Goal: Task Accomplishment & Management: Use online tool/utility

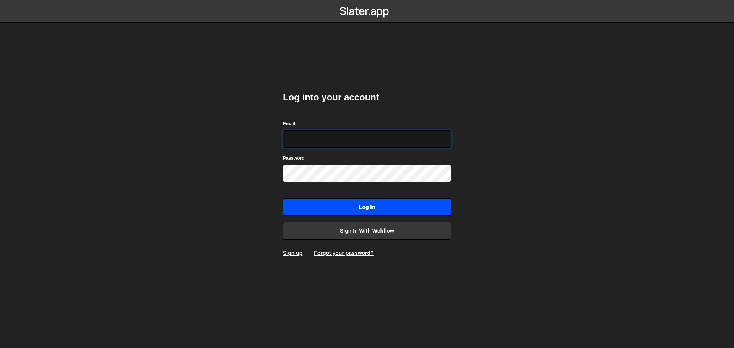
type input "alexandre@mekaa.co"
click at [390, 204] on input "Log in" at bounding box center [367, 207] width 168 height 18
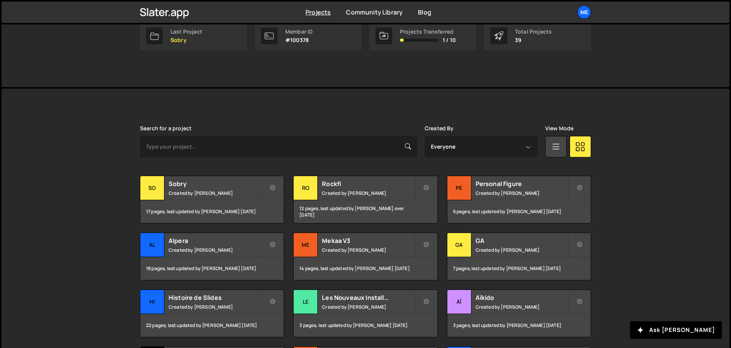
scroll to position [153, 0]
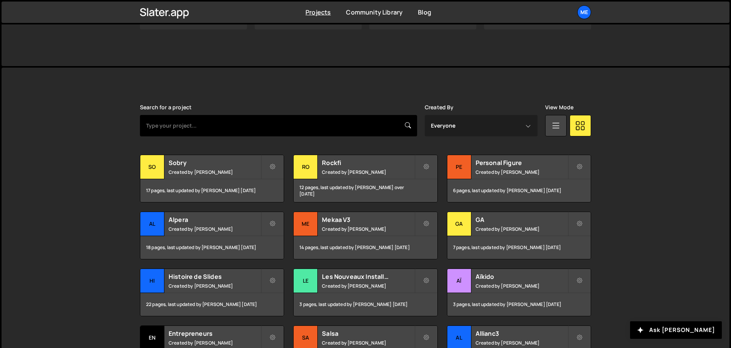
click at [239, 123] on input "text" at bounding box center [278, 125] width 277 height 21
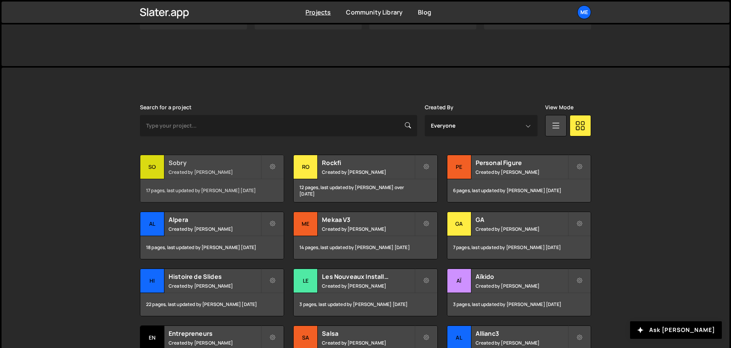
click at [194, 176] on div "Sobry Created by [PERSON_NAME]" at bounding box center [211, 167] width 143 height 24
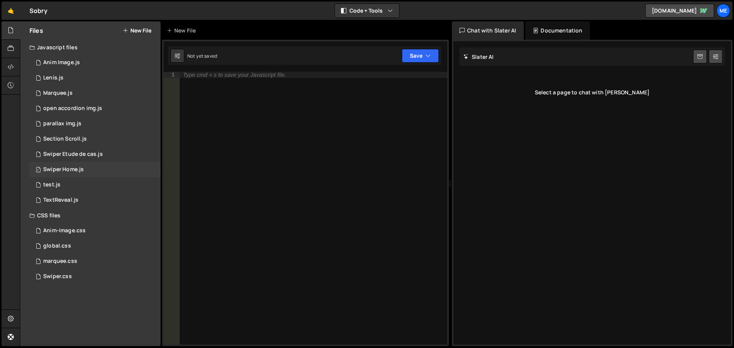
click at [95, 173] on div "1 Swiper Home.js 0" at bounding box center [94, 169] width 131 height 15
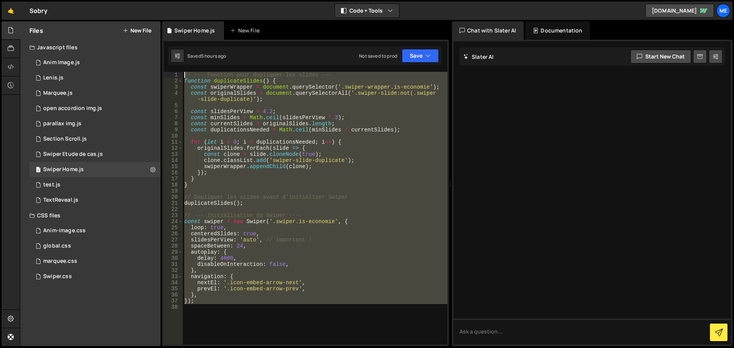
drag, startPoint x: 244, startPoint y: 324, endPoint x: 185, endPoint y: 59, distance: 270.8
click at [185, 59] on div "Debug Explain Copy Swiper Home.js New File Saved 5 hours ago Not saved to prod …" at bounding box center [305, 183] width 287 height 325
click at [278, 128] on div "// --- Fonction pour dupliquer les slides --- function duplicateSlides ( ) { co…" at bounding box center [315, 208] width 265 height 273
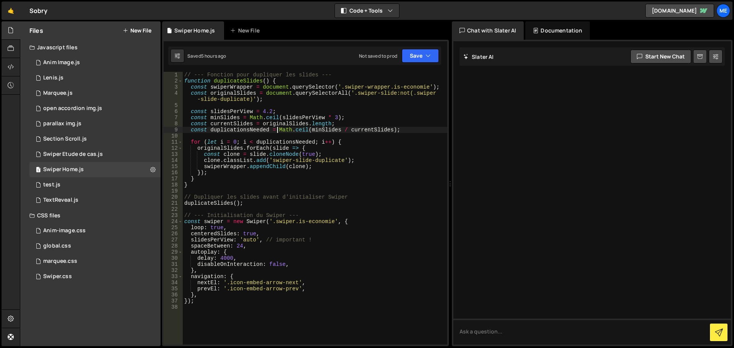
click at [269, 112] on div "// --- Fonction pour dupliquer les slides --- function duplicateSlides ( ) { co…" at bounding box center [315, 214] width 265 height 285
click at [411, 57] on button "Save" at bounding box center [420, 56] width 37 height 14
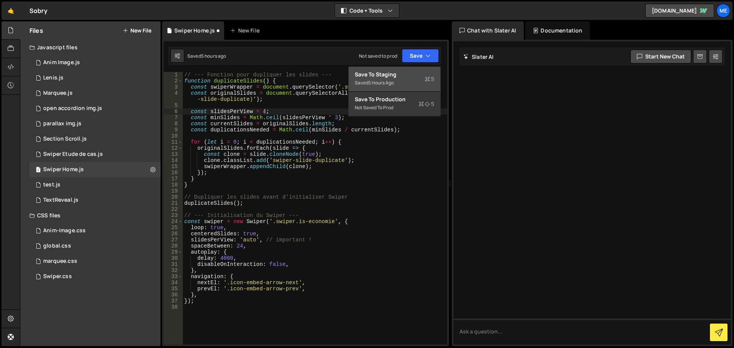
click at [408, 75] on div "Save to Staging S" at bounding box center [395, 75] width 80 height 8
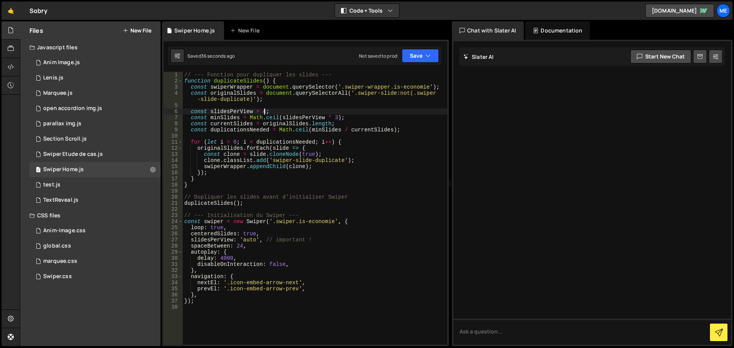
click at [264, 112] on div "// --- Fonction pour dupliquer les slides --- function duplicateSlides ( ) { co…" at bounding box center [315, 214] width 265 height 285
type textarea "const slidesPerView = auto;"
click at [276, 122] on div "auto local auto play local A pparition flo u sec t i o n - Scroll Import Appari…" at bounding box center [316, 137] width 114 height 45
click at [299, 108] on div "// --- Fonction pour dupliquer les slides --- function duplicateSlides ( ) { co…" at bounding box center [315, 214] width 265 height 285
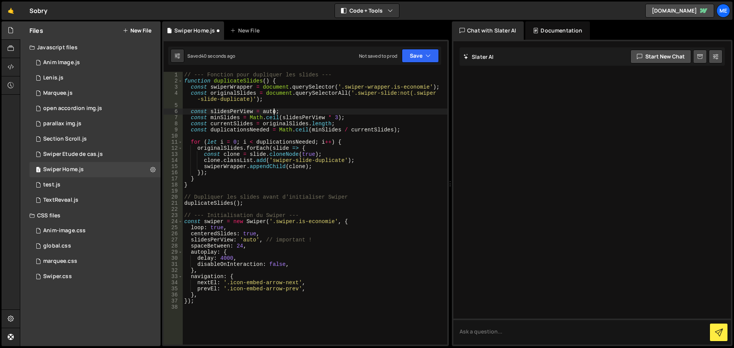
scroll to position [0, 0]
drag, startPoint x: 280, startPoint y: 112, endPoint x: 210, endPoint y: 112, distance: 70.4
click at [210, 112] on div "// --- Fonction pour dupliquer les slides --- function duplicateSlides ( ) { co…" at bounding box center [315, 214] width 265 height 285
paste textarea "slidesPerView: "auto","
click at [260, 111] on div "// --- Fonction pour dupliquer les slides --- function duplicateSlides ( ) { co…" at bounding box center [315, 208] width 265 height 273
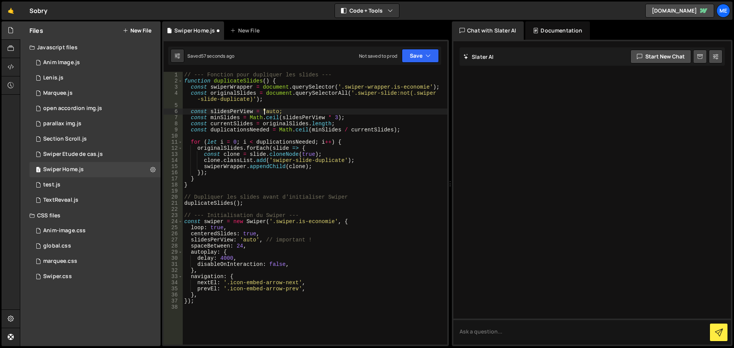
scroll to position [0, 5]
click at [275, 112] on div "// --- Fonction pour dupliquer les slides --- function duplicateSlides ( ) { co…" at bounding box center [315, 214] width 265 height 285
click at [278, 114] on div "// --- Fonction pour dupliquer les slides --- function duplicateSlides ( ) { co…" at bounding box center [315, 214] width 265 height 285
click at [350, 117] on div "// --- Fonction pour dupliquer les slides --- function duplicateSlides ( ) { co…" at bounding box center [315, 214] width 265 height 285
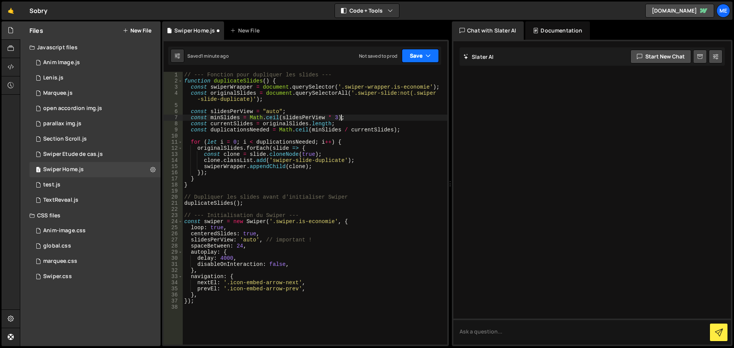
click at [421, 58] on button "Save" at bounding box center [420, 56] width 37 height 14
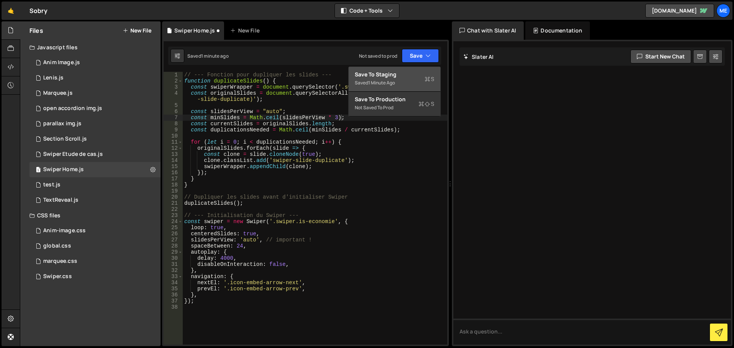
click at [383, 77] on div "Save to Staging S" at bounding box center [395, 75] width 80 height 8
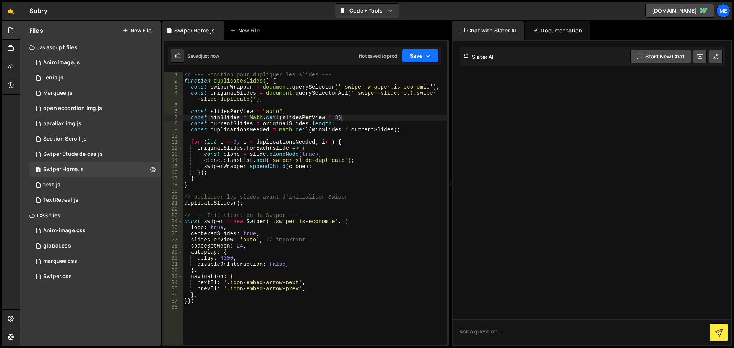
click at [421, 57] on button "Save" at bounding box center [420, 56] width 37 height 14
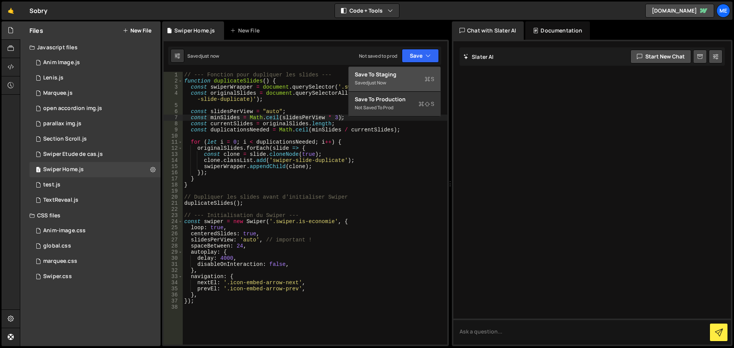
click at [410, 80] on div "Saved just now" at bounding box center [395, 82] width 80 height 9
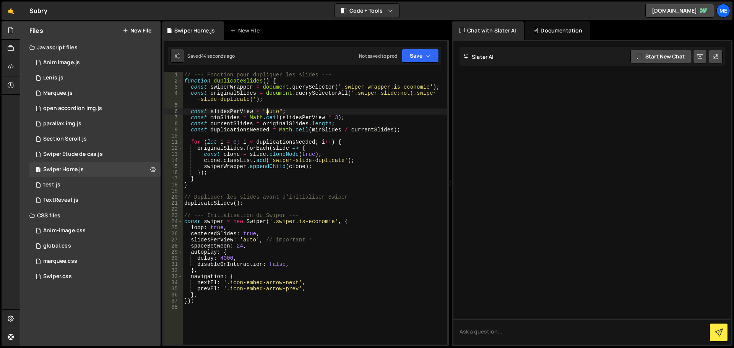
click at [268, 112] on div "// --- Fonction pour dupliquer les slides --- function duplicateSlides ( ) { co…" at bounding box center [315, 214] width 265 height 285
drag, startPoint x: 210, startPoint y: 112, endPoint x: 286, endPoint y: 109, distance: 76.5
click at [286, 109] on div "// --- Fonction pour dupliquer les slides --- function duplicateSlides ( ) { co…" at bounding box center [315, 214] width 265 height 285
drag, startPoint x: 249, startPoint y: 246, endPoint x: 190, endPoint y: 247, distance: 58.5
click at [190, 247] on div "// --- Fonction pour dupliquer les slides --- function duplicateSlides ( ) { co…" at bounding box center [315, 214] width 265 height 285
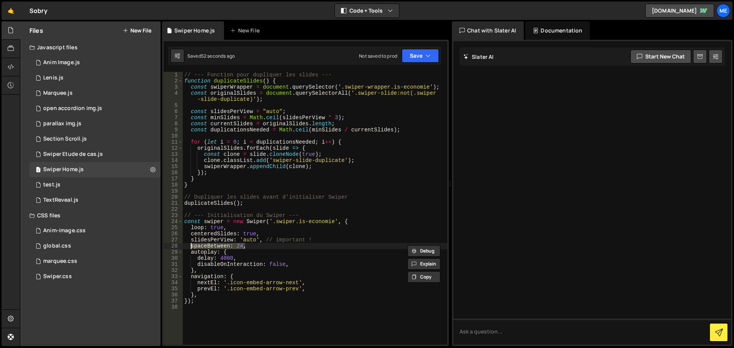
scroll to position [0, 4]
click at [220, 248] on div "// --- Fonction pour dupliquer les slides --- function duplicateSlides ( ) { co…" at bounding box center [315, 208] width 265 height 273
drag, startPoint x: 258, startPoint y: 239, endPoint x: 239, endPoint y: 240, distance: 18.4
click at [239, 240] on div "// --- Fonction pour dupliquer les slides --- function duplicateSlides ( ) { co…" at bounding box center [315, 214] width 265 height 285
click at [252, 248] on div "// --- Fonction pour dupliquer les slides --- function duplicateSlides ( ) { co…" at bounding box center [315, 214] width 265 height 285
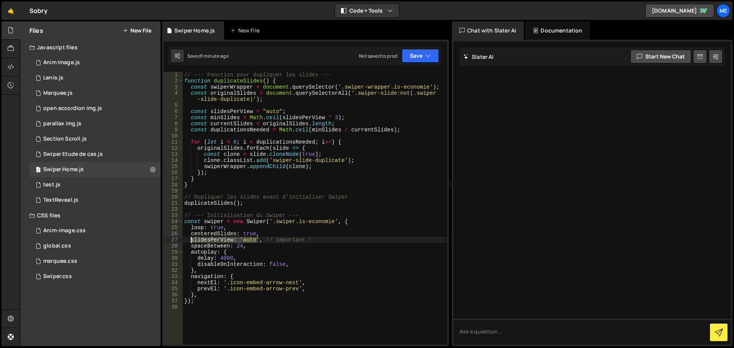
drag, startPoint x: 258, startPoint y: 241, endPoint x: 191, endPoint y: 241, distance: 67.3
click at [191, 241] on div "// --- Fonction pour dupliquer les slides --- function duplicateSlides ( ) { co…" at bounding box center [315, 214] width 265 height 285
paste textarea "slidesPerView: "auto","
click at [194, 242] on div "// --- Fonction pour dupliquer les slides --- function duplicateSlides ( ) { co…" at bounding box center [315, 214] width 265 height 285
click at [325, 285] on div "// --- Fonction pour dupliquer les slides --- function duplicateSlides ( ) { co…" at bounding box center [315, 214] width 265 height 285
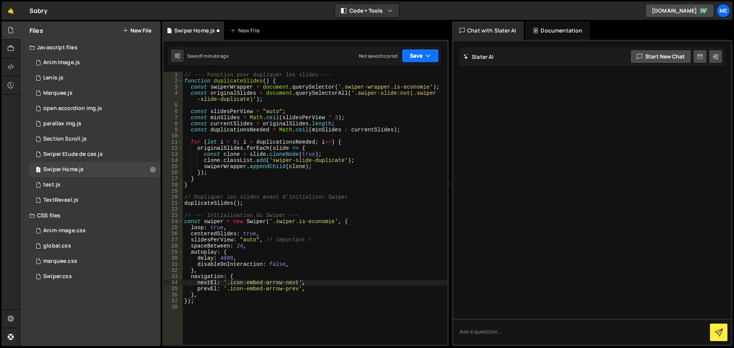
click at [423, 54] on button "Save" at bounding box center [420, 56] width 37 height 14
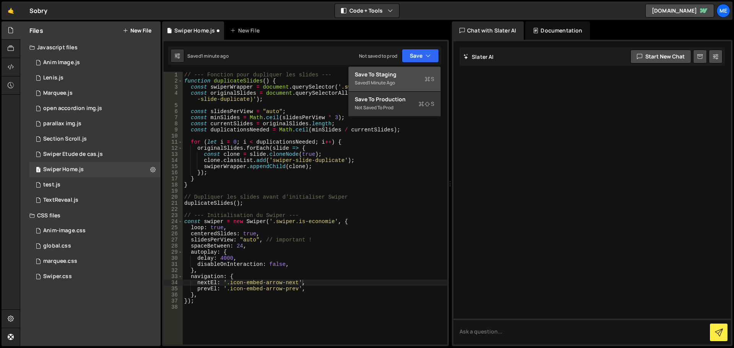
click at [404, 80] on div "Saved 1 minute ago" at bounding box center [395, 82] width 80 height 9
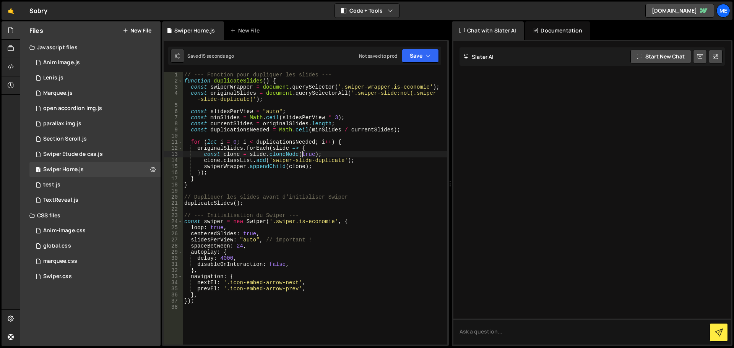
click at [301, 155] on div "// --- Fonction pour dupliquer les slides --- function duplicateSlides ( ) { co…" at bounding box center [315, 214] width 265 height 285
type textarea "});"
